Goal: Task Accomplishment & Management: Use online tool/utility

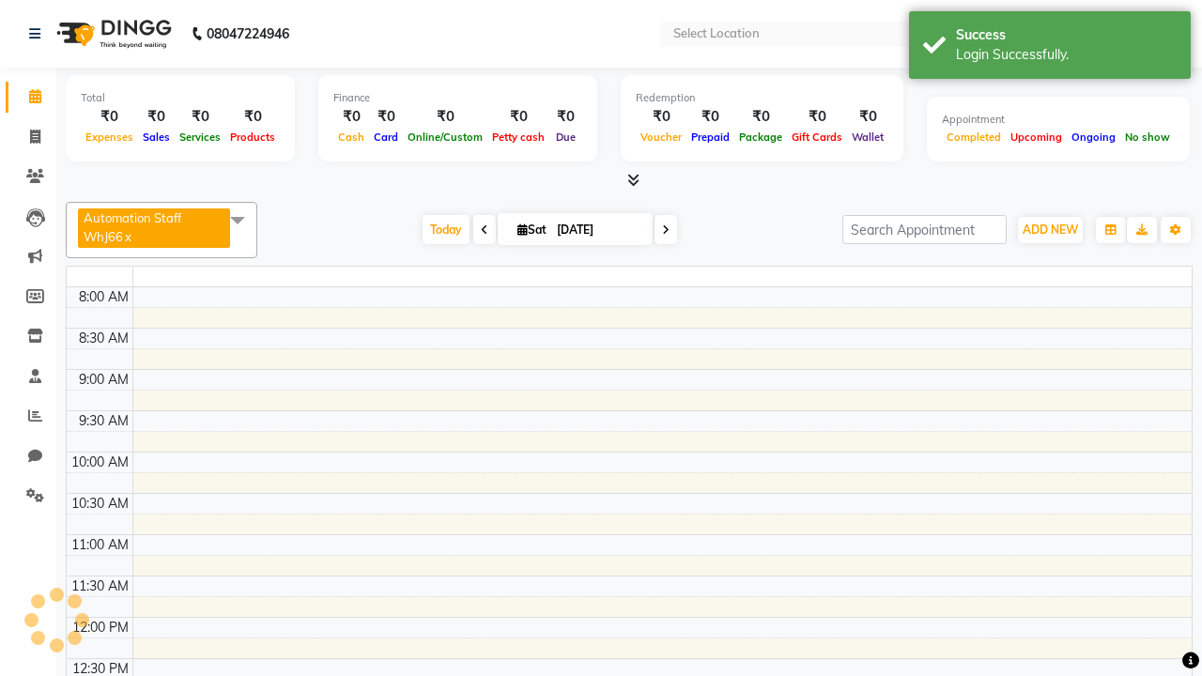
select select "en"
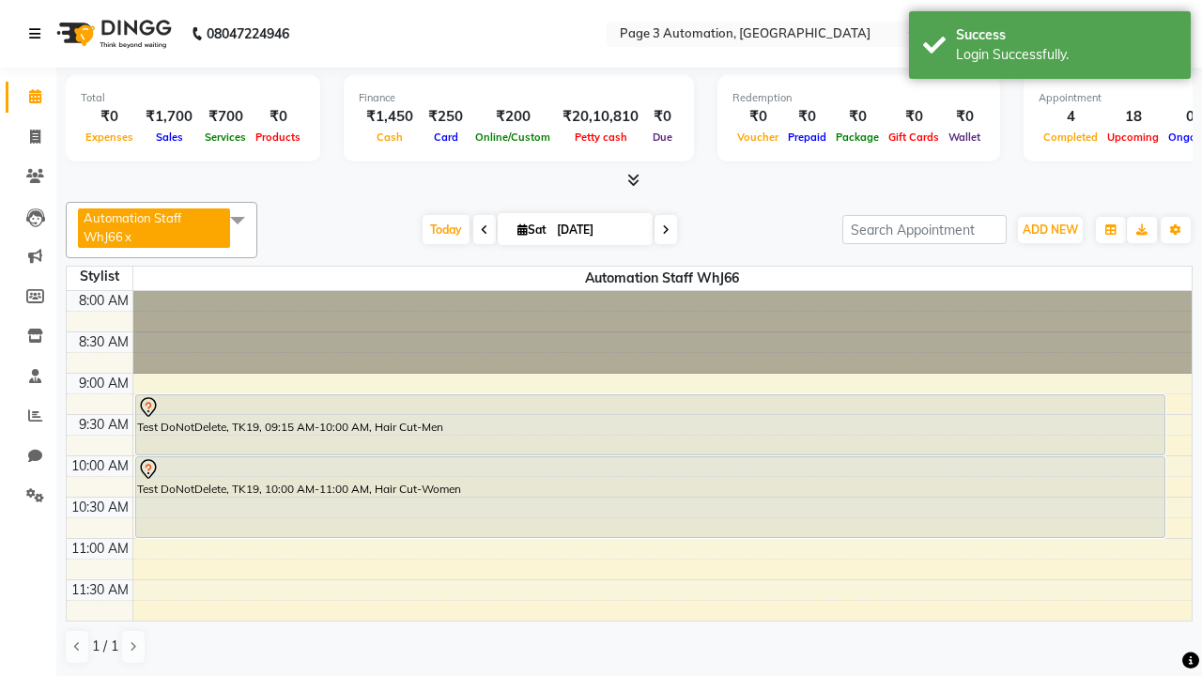
click at [39, 34] on icon at bounding box center [34, 33] width 11 height 13
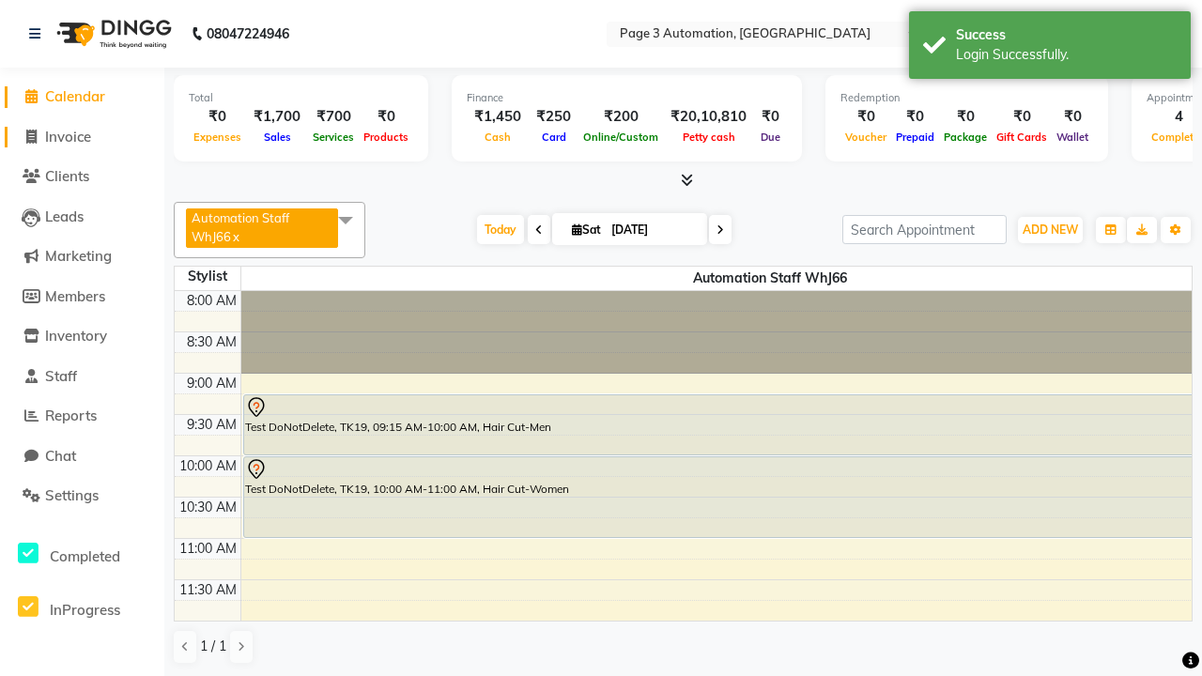
click at [82, 136] on span "Invoice" at bounding box center [68, 137] width 46 height 18
select select "service"
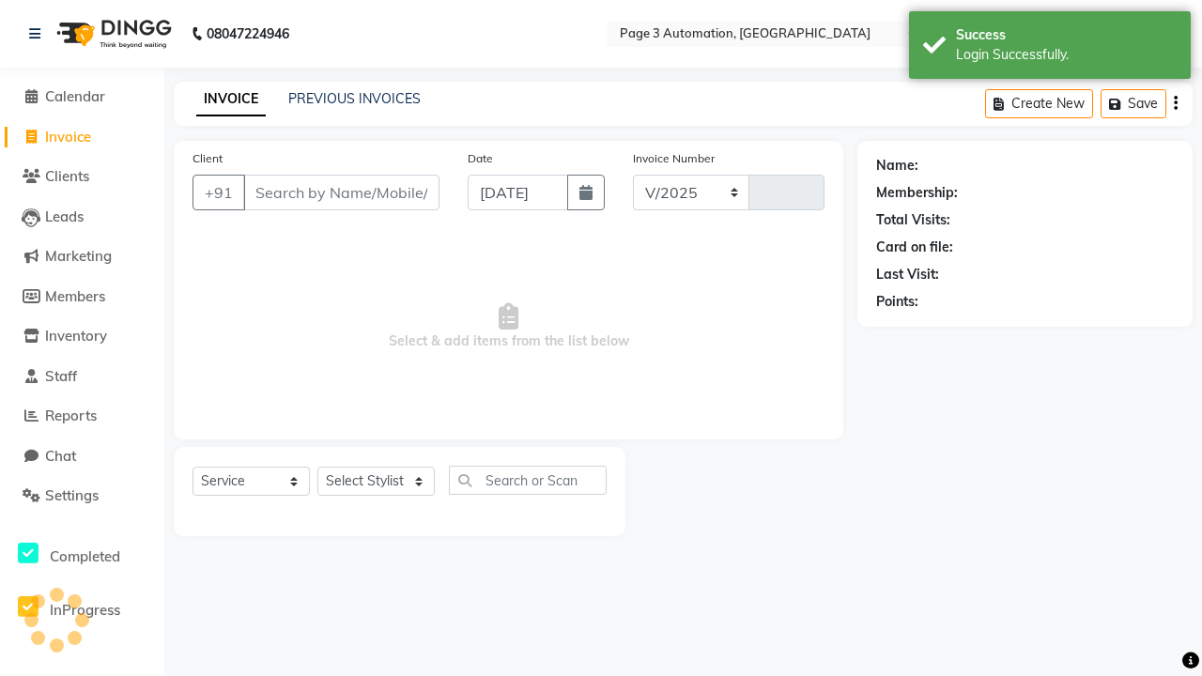
select select "2774"
type input "10149"
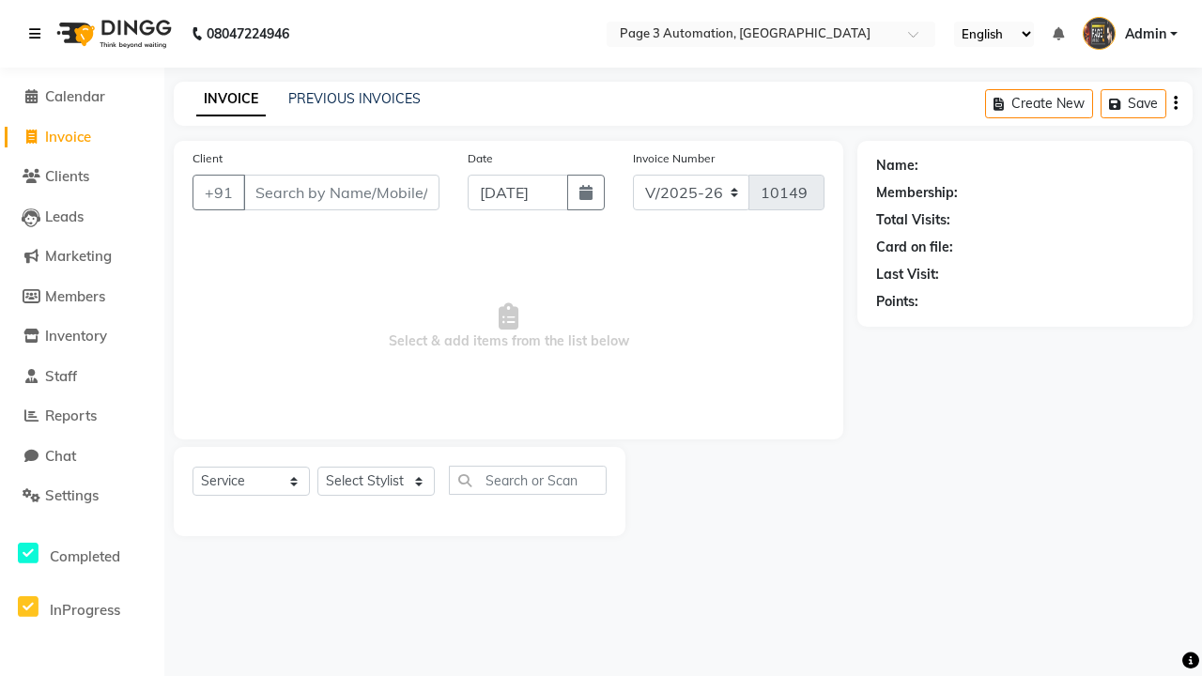
click at [39, 34] on icon at bounding box center [34, 33] width 11 height 13
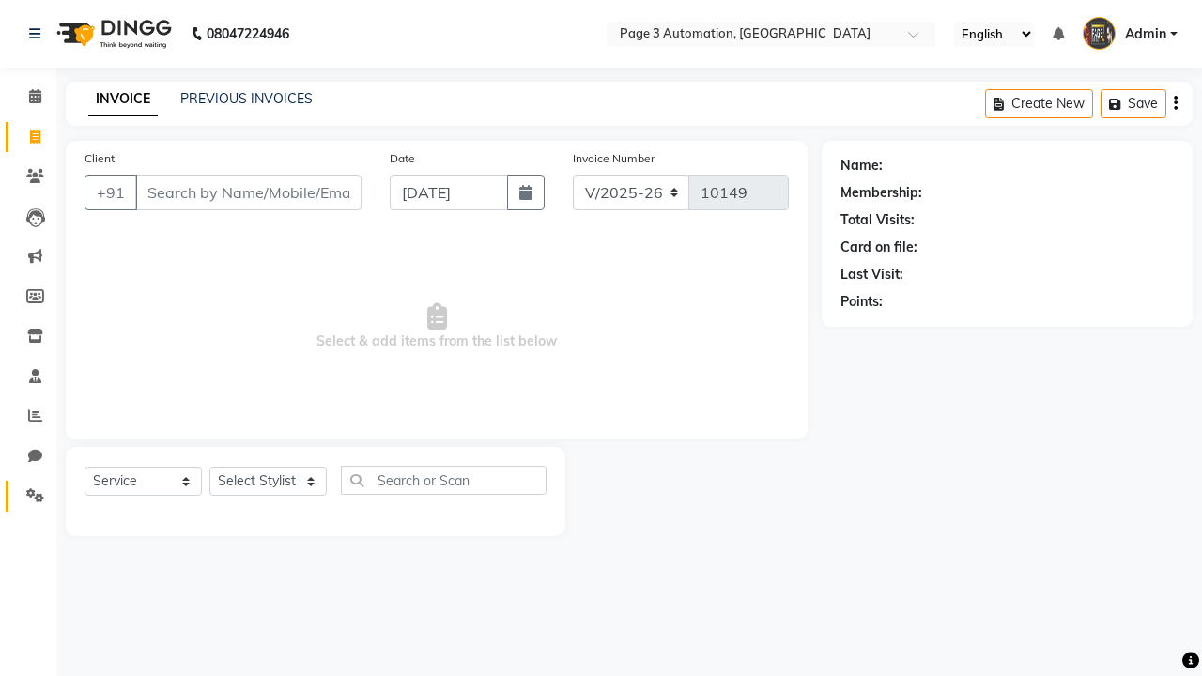
click at [28, 496] on icon at bounding box center [35, 495] width 18 height 14
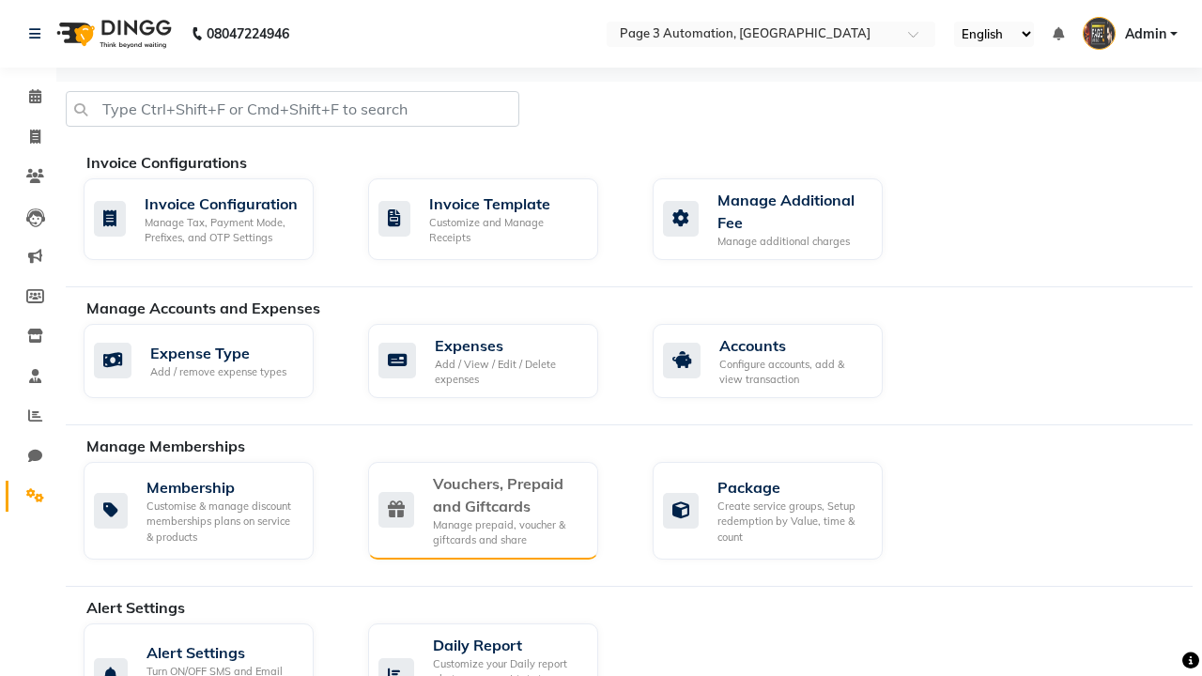
click at [507, 494] on div "Vouchers, Prepaid and Giftcards" at bounding box center [508, 494] width 150 height 45
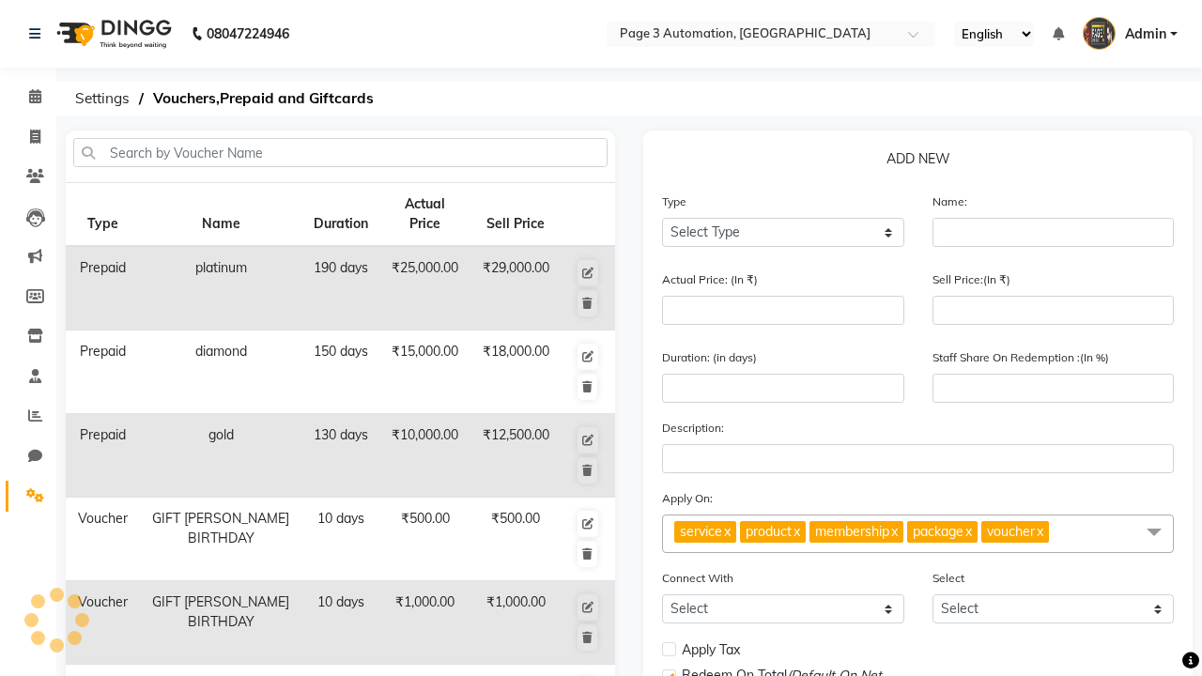
select select "G"
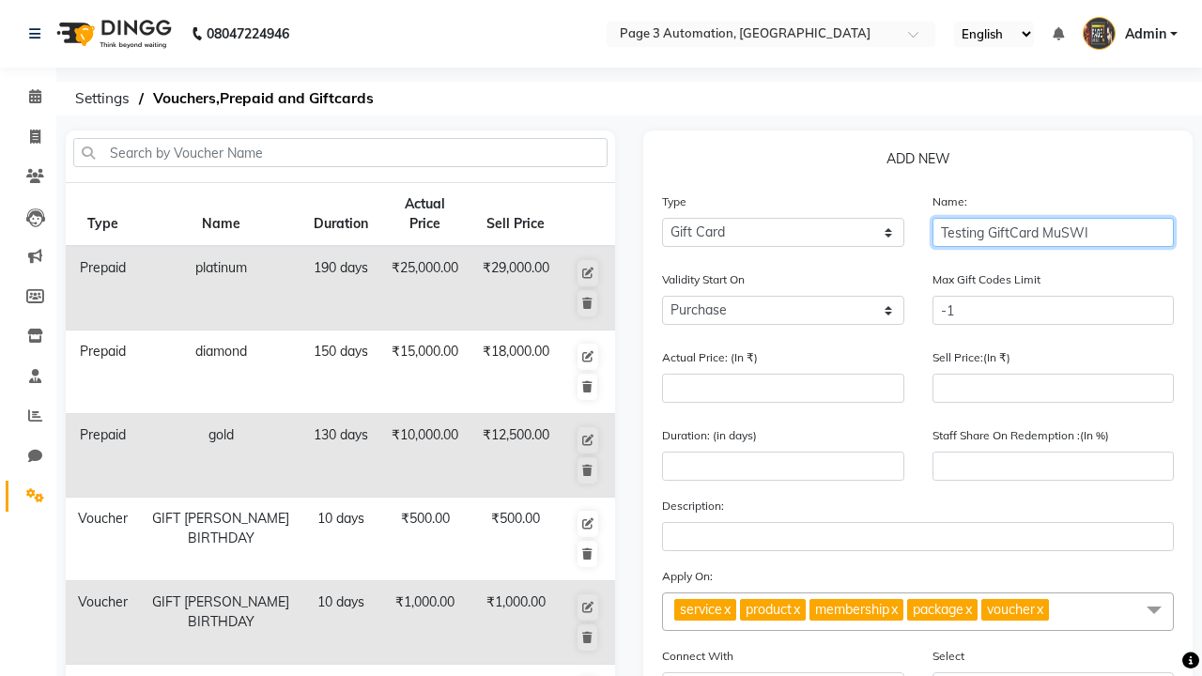
type input "Testing GiftCard MuSWI"
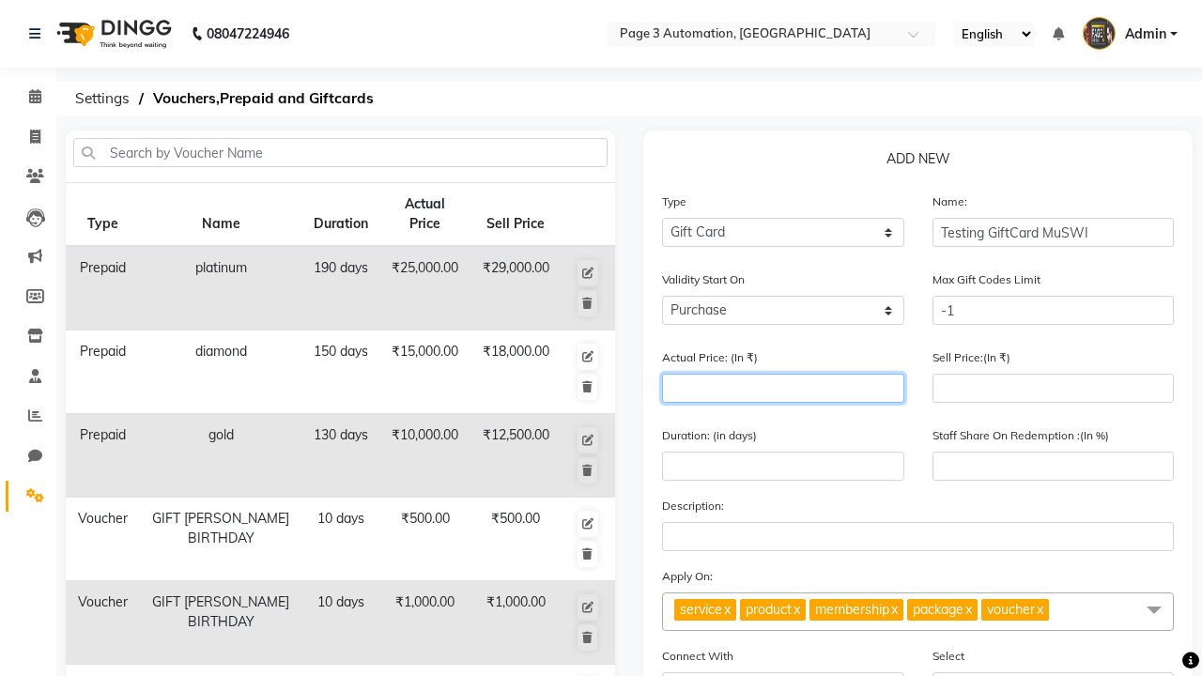
type input "1000"
type input "0"
type input "1000"
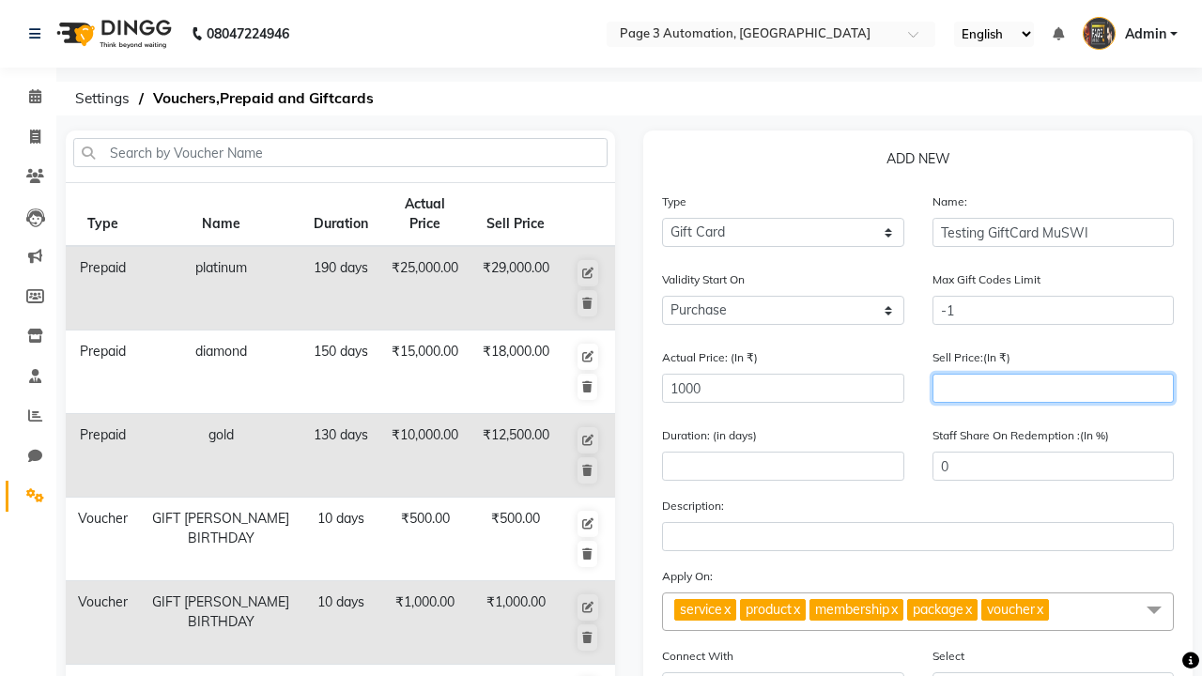
type input "900"
type input "90"
type input "900"
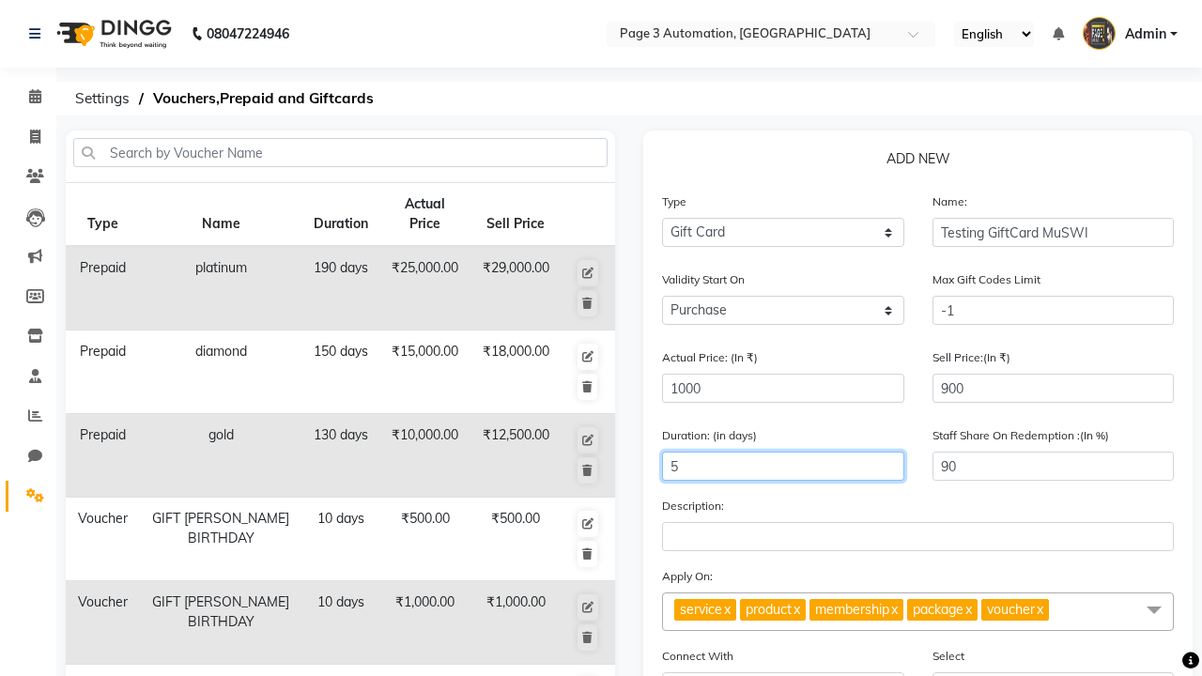
type input "5"
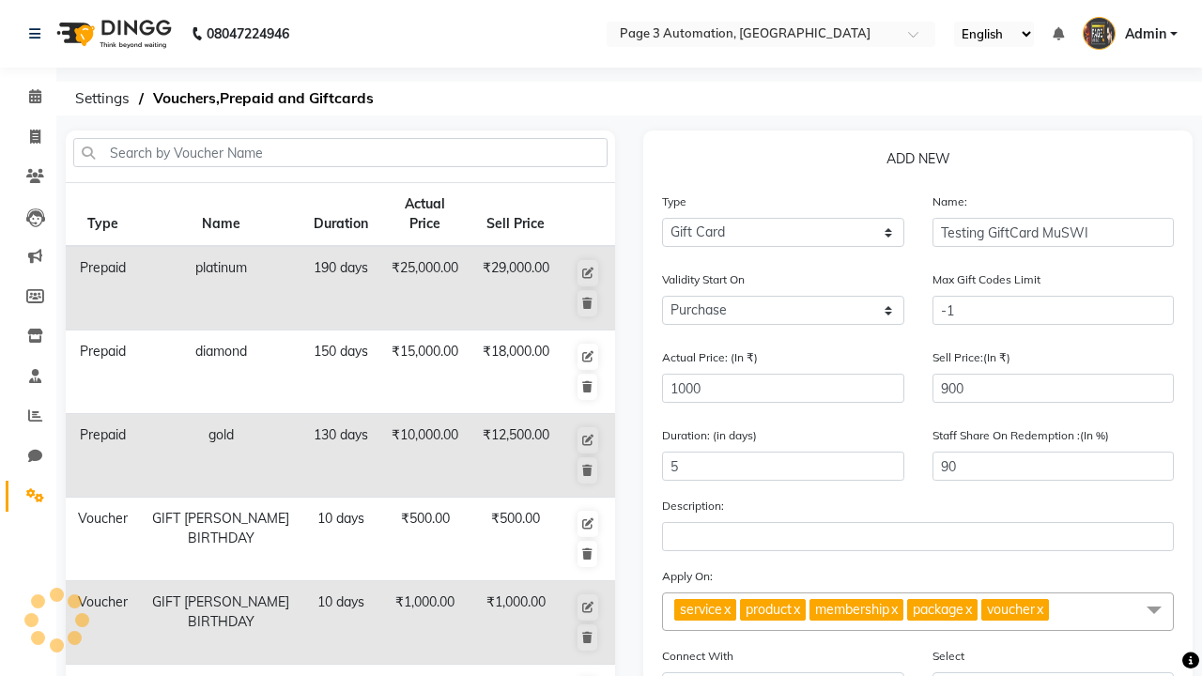
select select
checkbox input "false"
checkbox input "true"
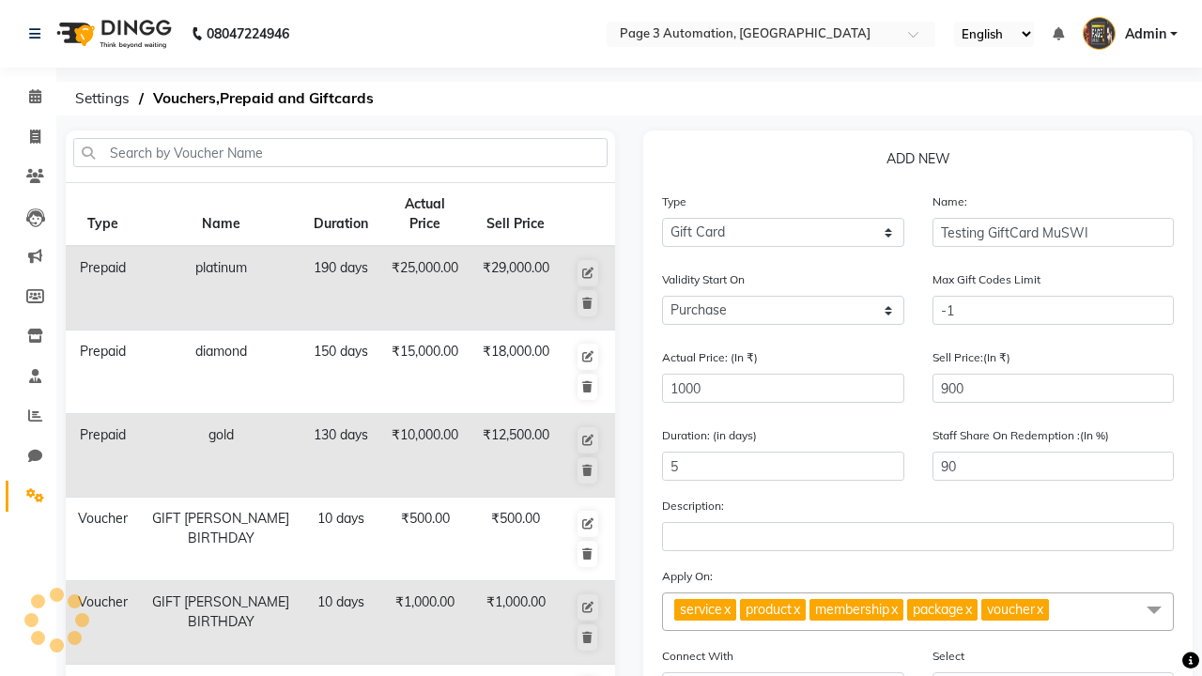
checkbox input "false"
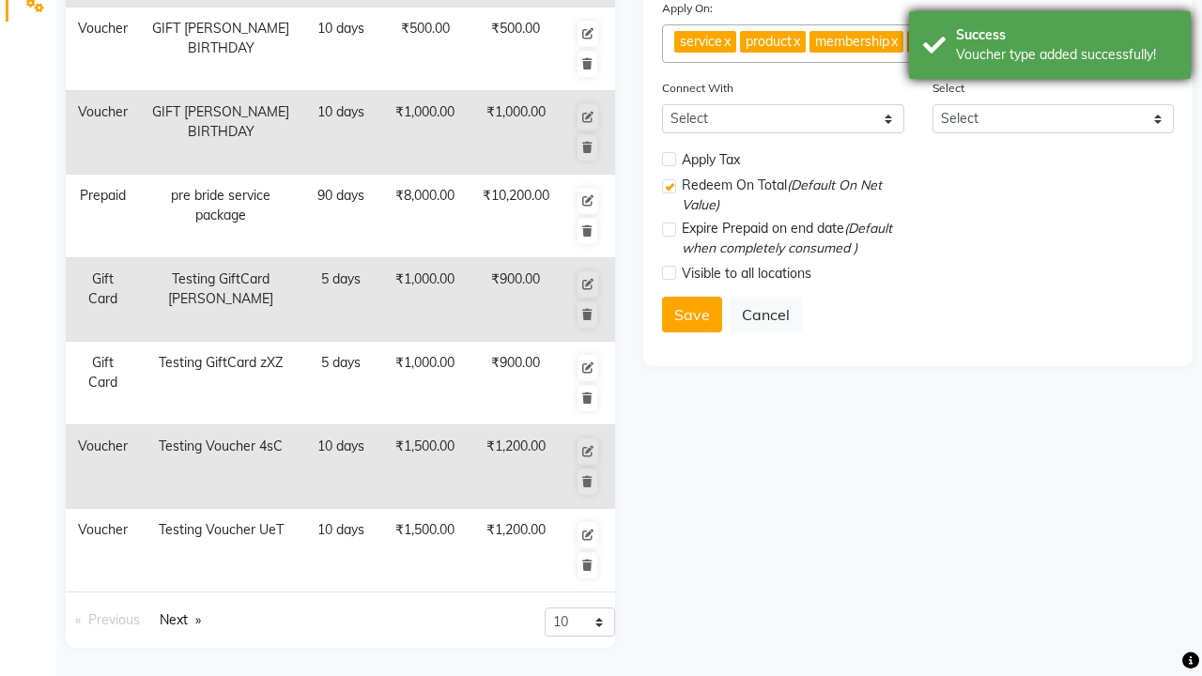
click at [1050, 48] on div "Voucher type added successfully!" at bounding box center [1066, 55] width 221 height 20
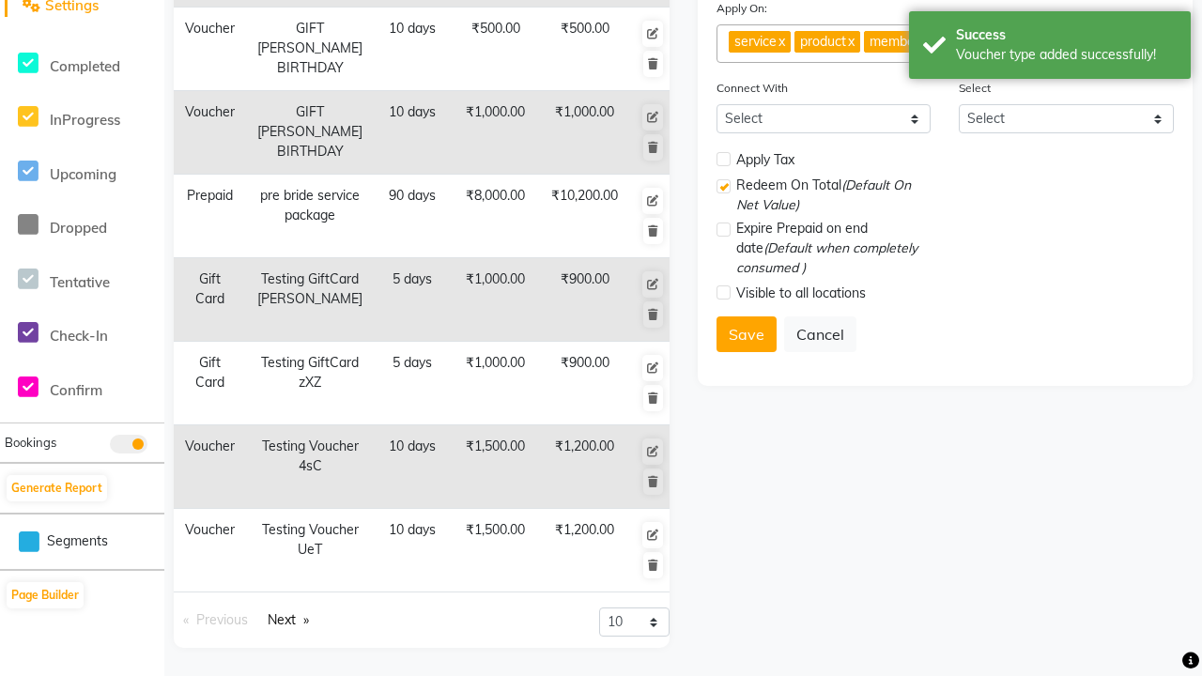
scroll to position [0, 0]
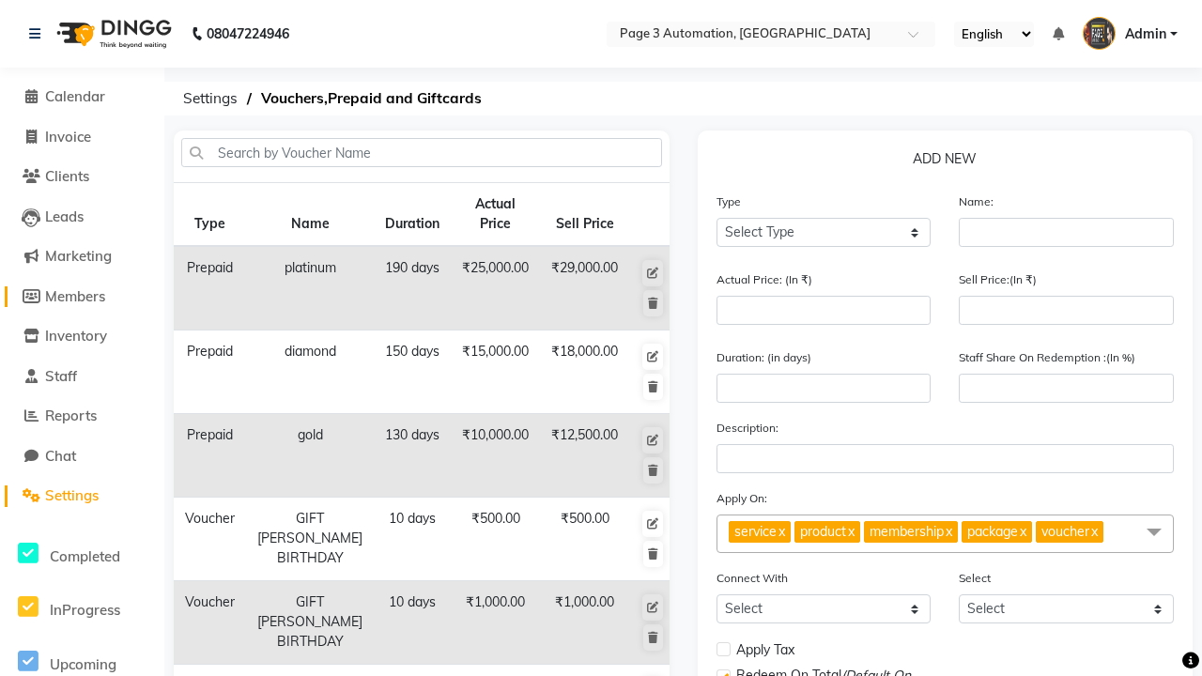
click at [82, 296] on span "Members" at bounding box center [75, 296] width 60 height 18
select select
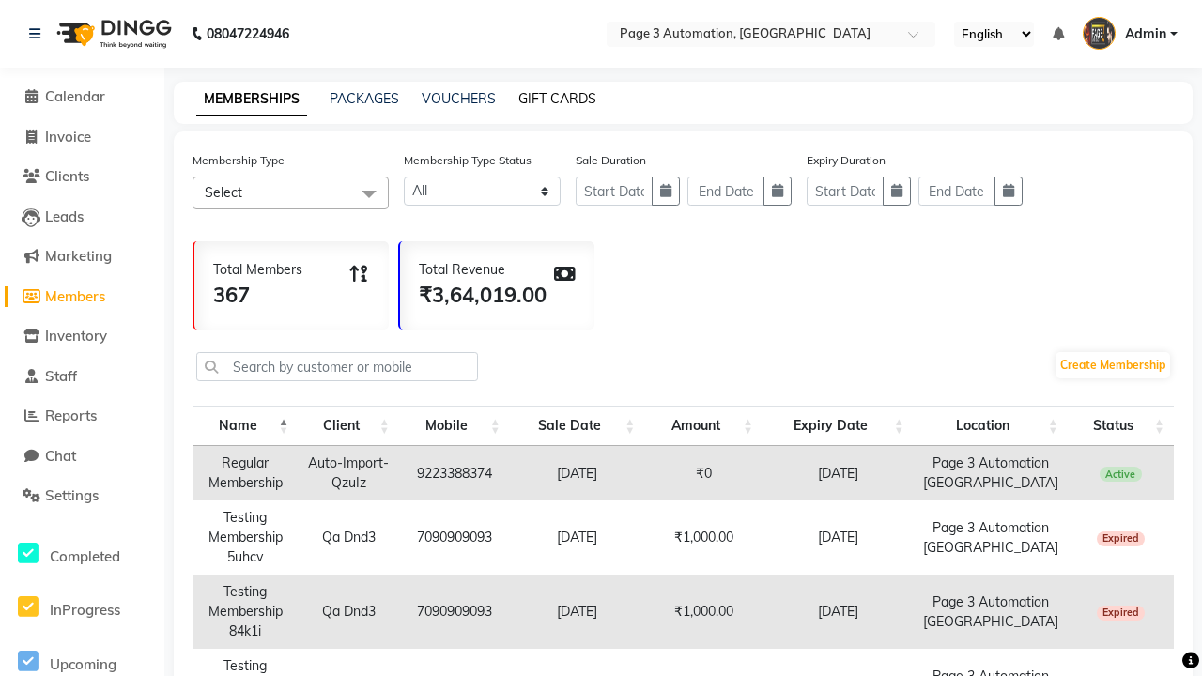
click at [557, 99] on link "GIFT CARDS" at bounding box center [557, 98] width 78 height 17
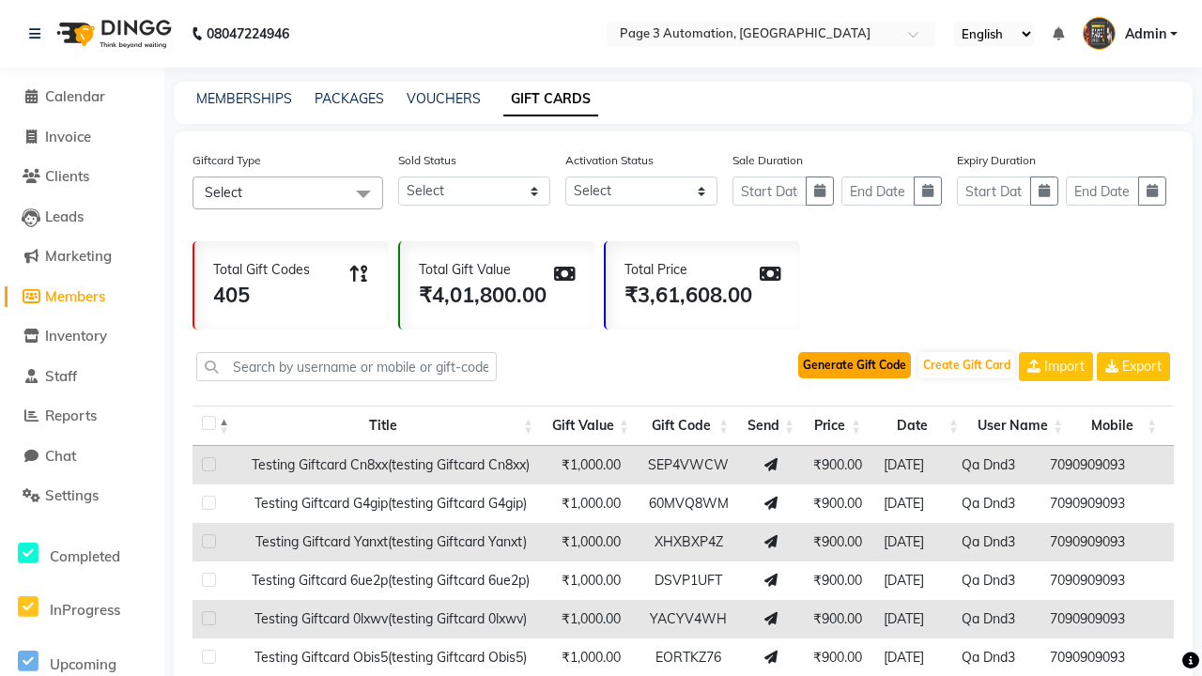
click at [855, 365] on button "Generate Gift Code" at bounding box center [854, 365] width 113 height 26
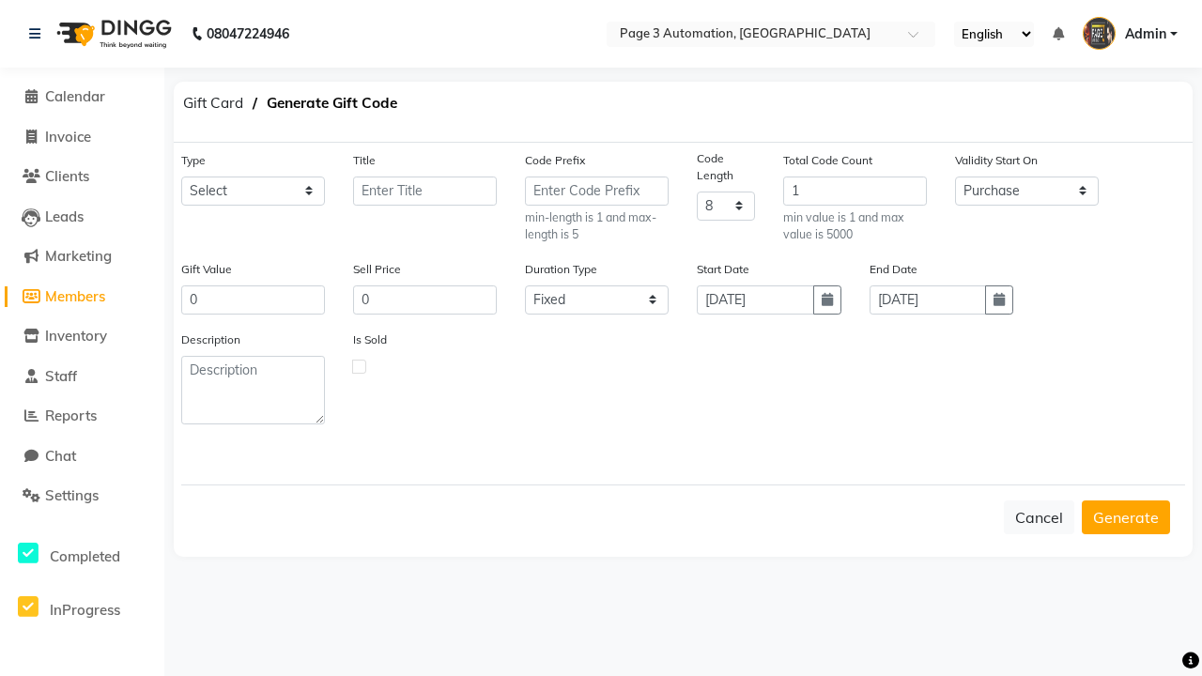
select select "25235"
type input "Testing GiftCard MuSWI"
type input "1000"
type input "900"
select select "flexible"
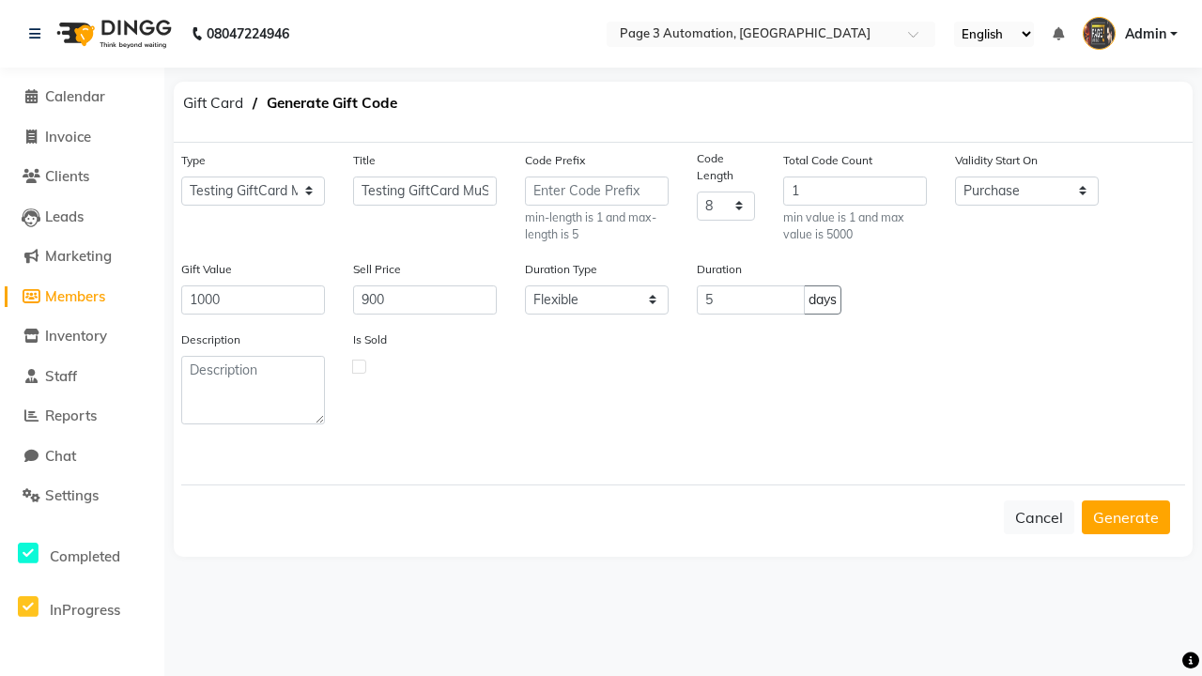
click at [359, 365] on label at bounding box center [359, 367] width 14 height 14
click at [359, 365] on input "checkbox" at bounding box center [359, 366] width 12 height 12
checkbox input "true"
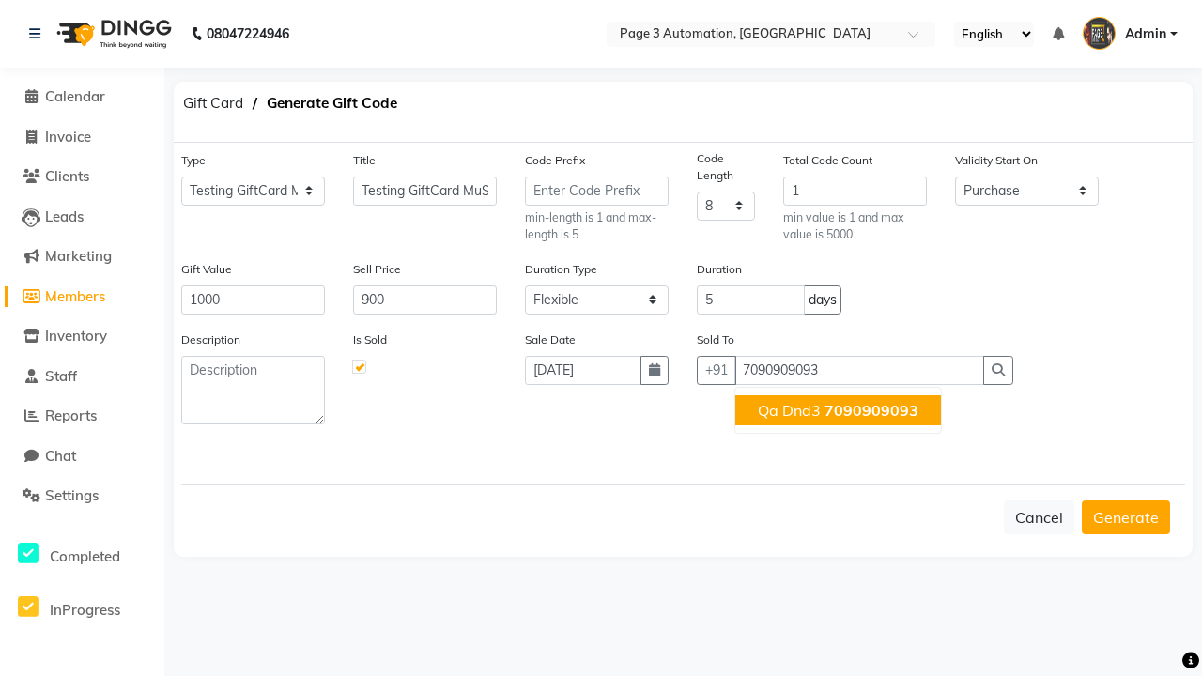
click at [838, 409] on span "7090909093" at bounding box center [872, 410] width 94 height 19
type input "7090909093"
click at [1126, 517] on button "Generate" at bounding box center [1126, 518] width 88 height 34
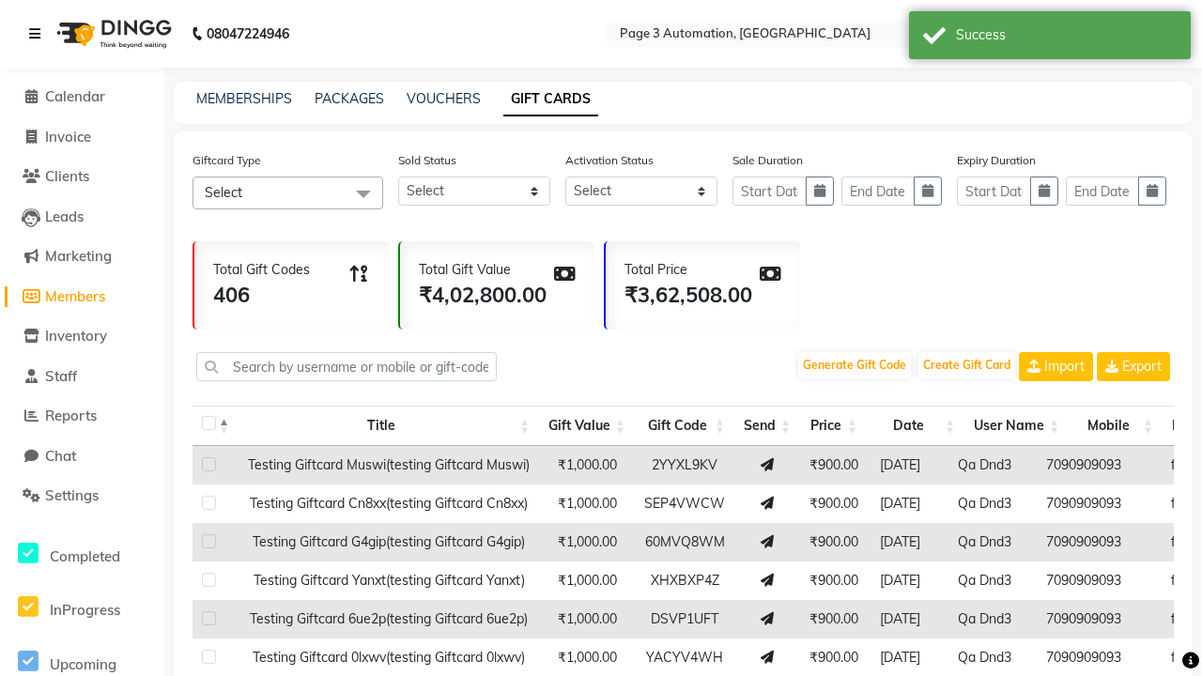
click at [39, 34] on icon at bounding box center [34, 33] width 11 height 13
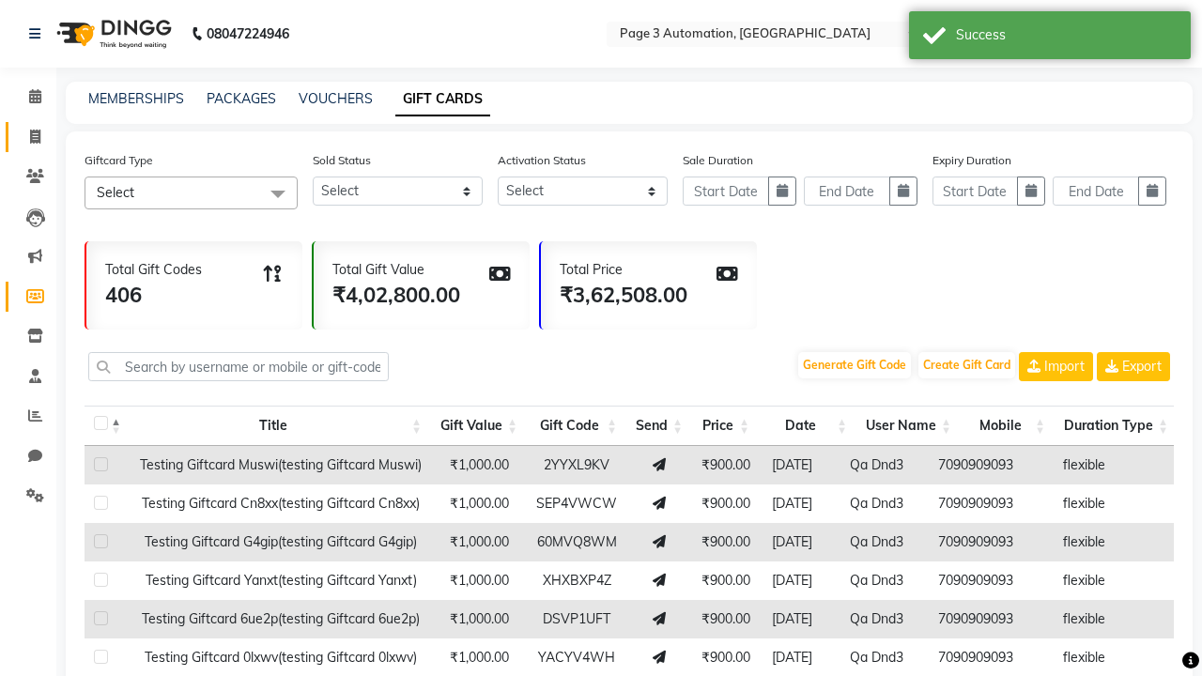
click at [28, 136] on span at bounding box center [35, 138] width 33 height 22
select select "service"
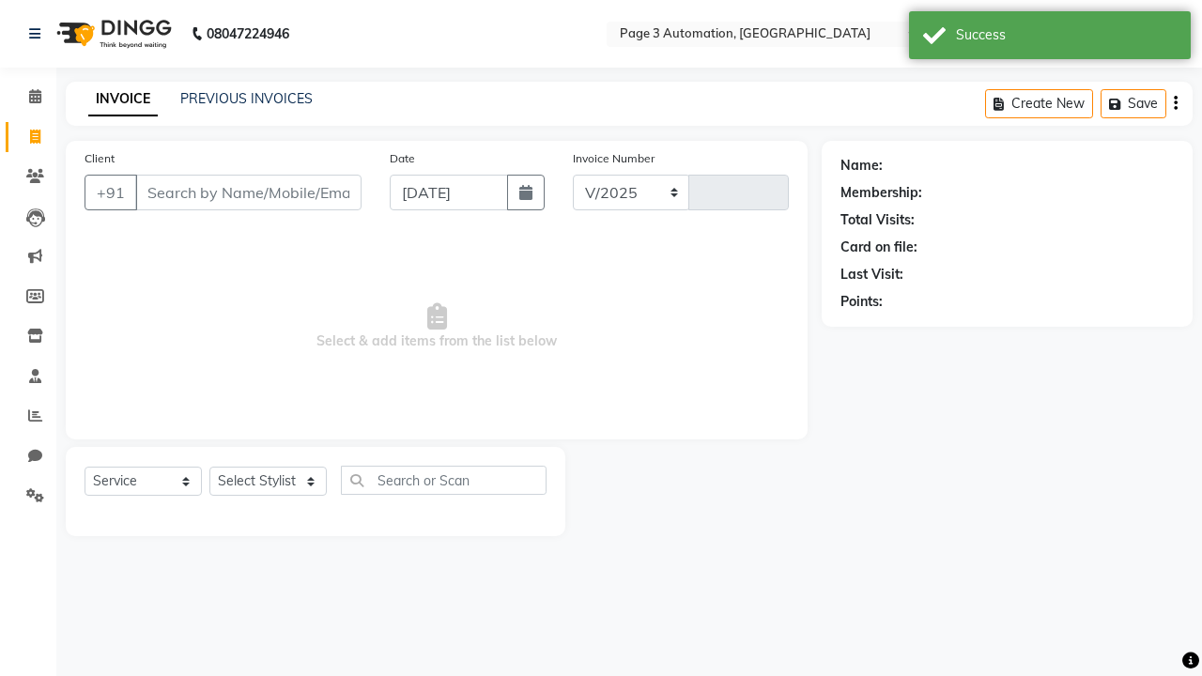
select select "2774"
type input "10149"
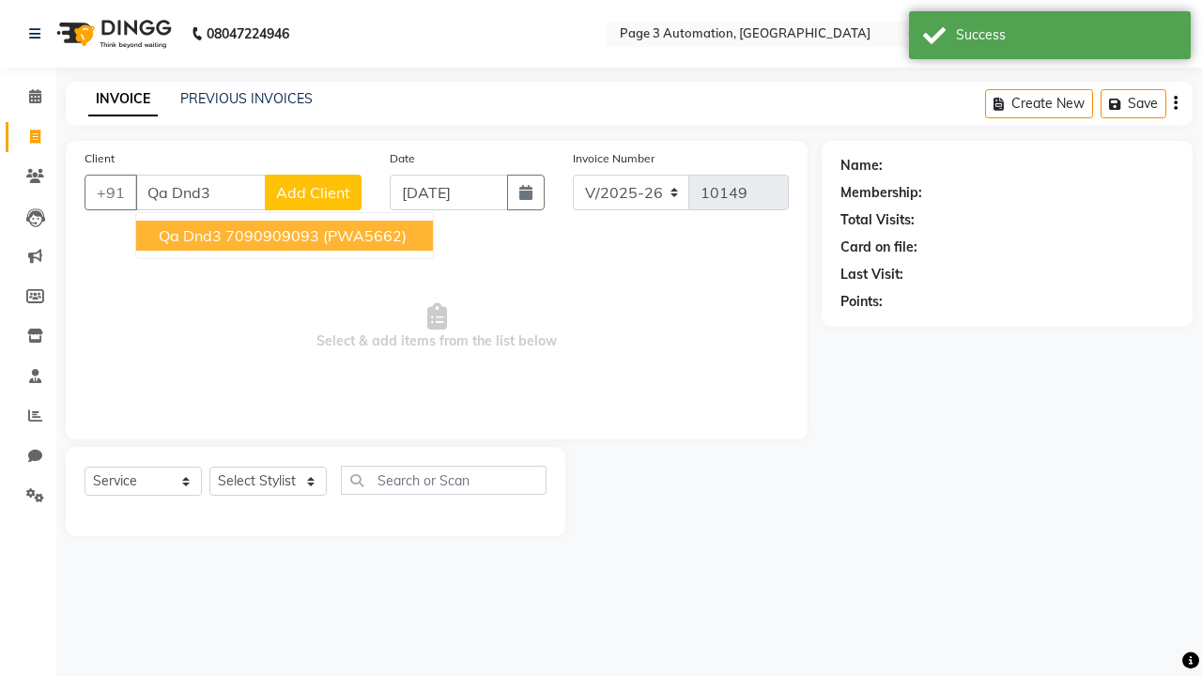
click at [286, 236] on ngb-highlight "7090909093" at bounding box center [272, 235] width 94 height 19
type input "7090909093"
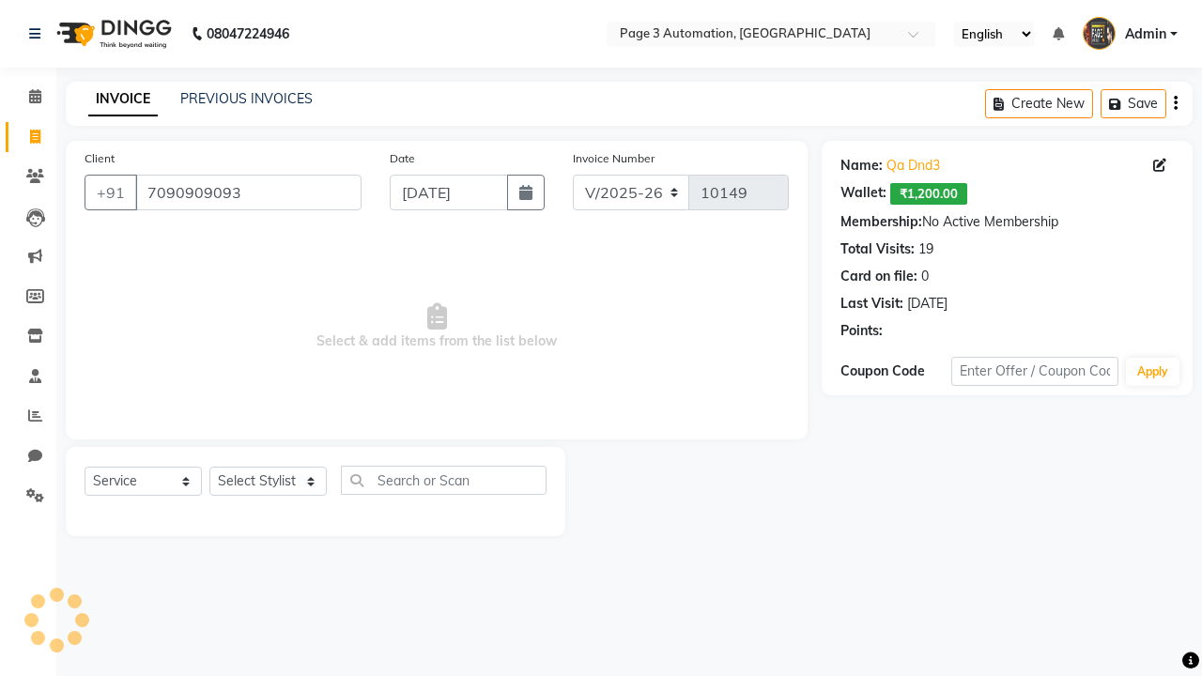
select select "71572"
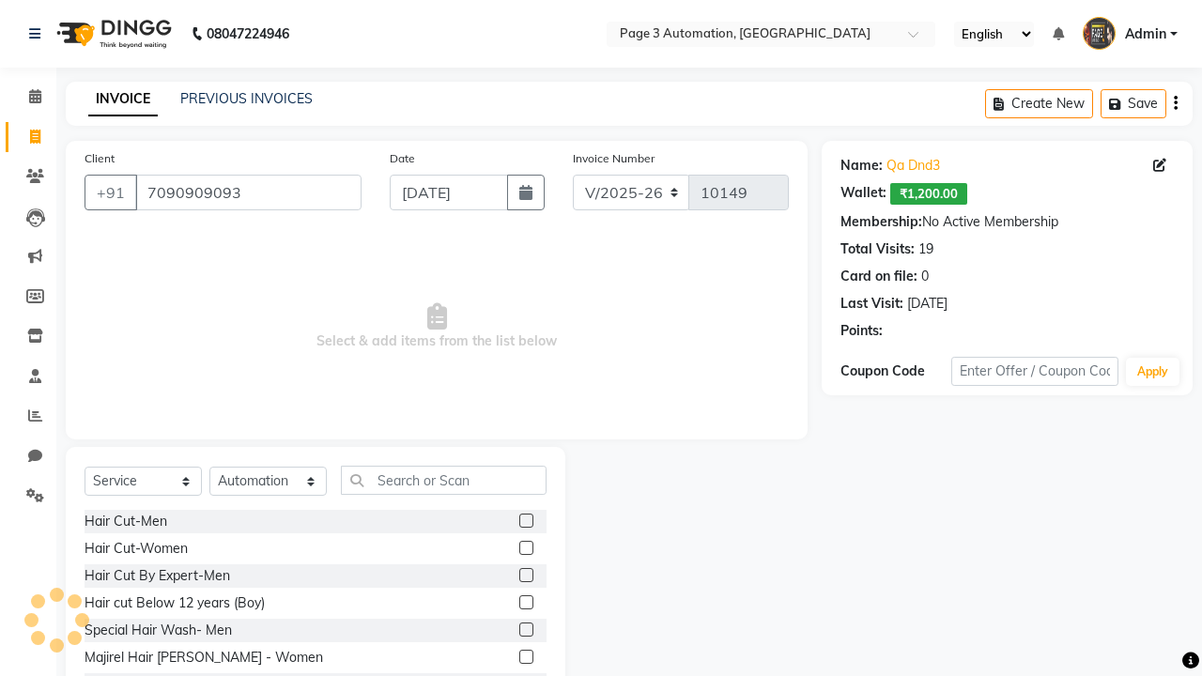
click at [525, 630] on label at bounding box center [526, 630] width 14 height 14
click at [525, 630] on input "checkbox" at bounding box center [525, 630] width 12 height 12
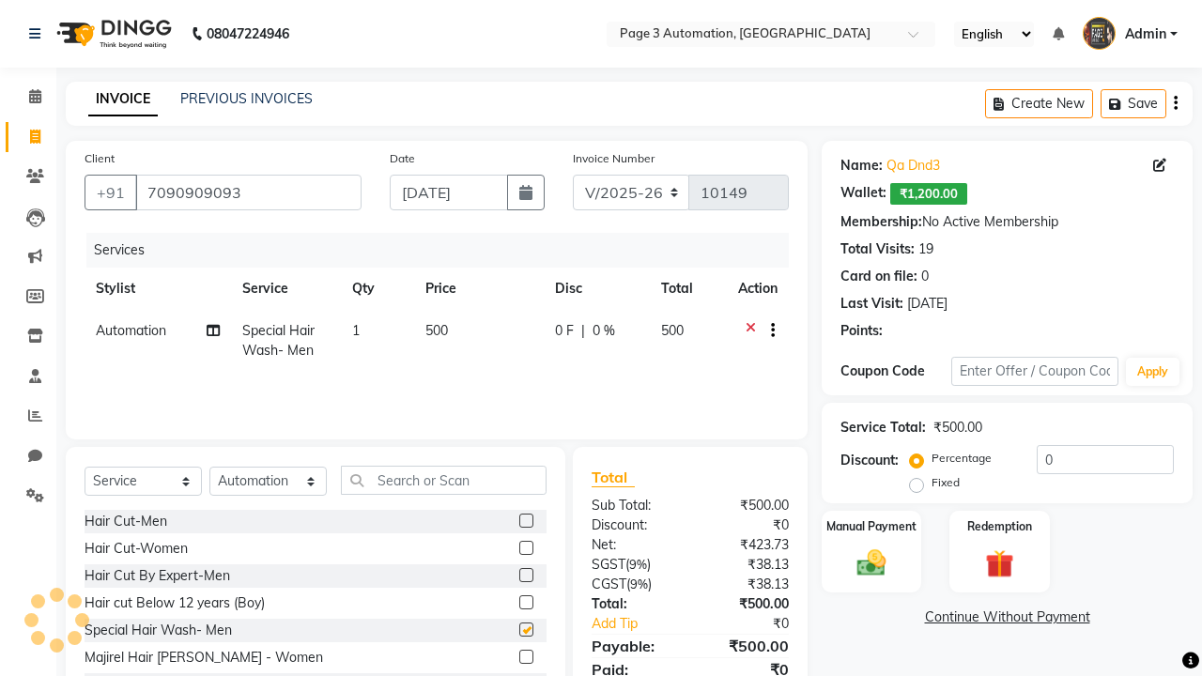
checkbox input "false"
click at [999, 526] on label "Redemption" at bounding box center [999, 526] width 68 height 18
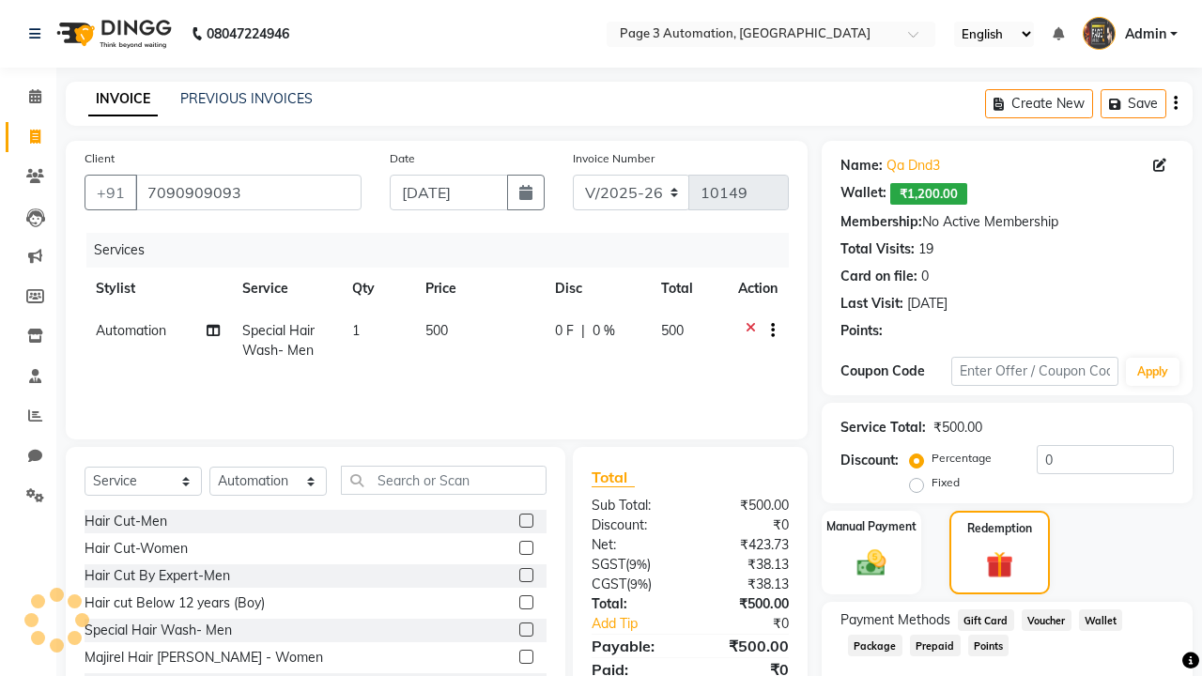
click at [985, 619] on span "Gift Card" at bounding box center [986, 620] width 56 height 22
